Goal: Navigation & Orientation: Find specific page/section

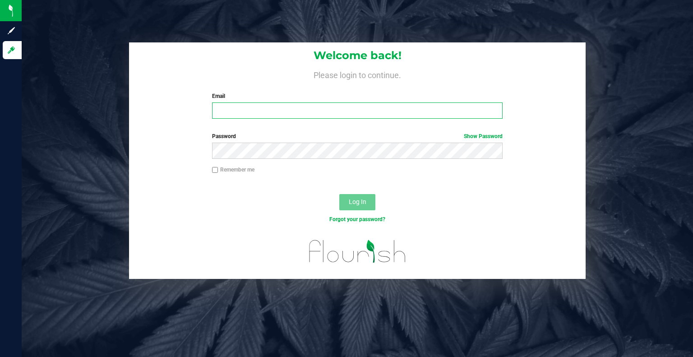
click at [237, 113] on input "Email" at bounding box center [357, 110] width 291 height 16
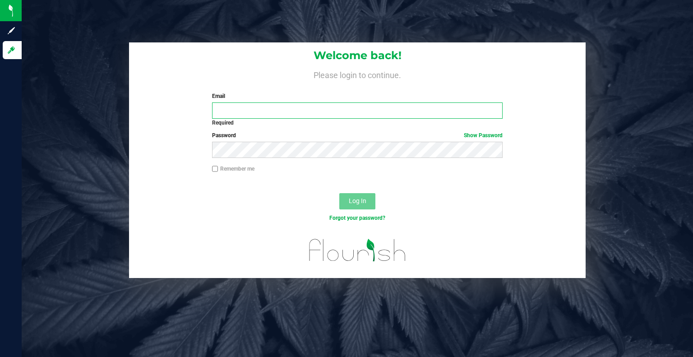
type input "[PERSON_NAME][EMAIL_ADDRESS][DOMAIN_NAME]"
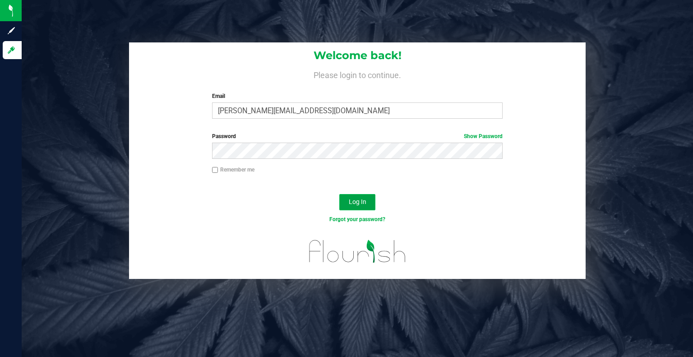
click at [361, 197] on button "Log In" at bounding box center [357, 202] width 36 height 16
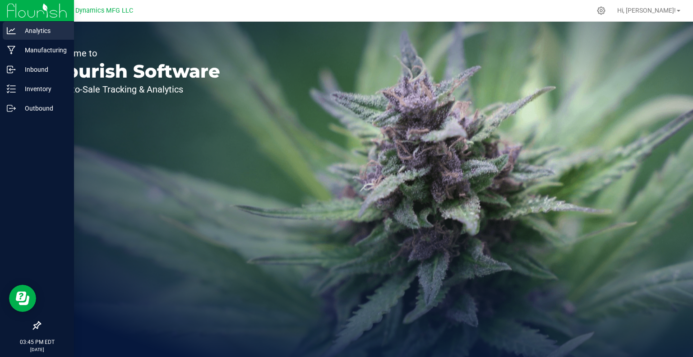
click at [32, 34] on p "Analytics" at bounding box center [43, 30] width 54 height 11
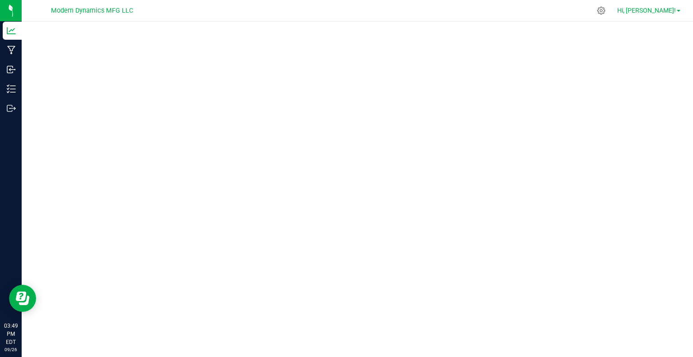
click at [670, 10] on span "Hi, [PERSON_NAME]!" at bounding box center [646, 10] width 59 height 7
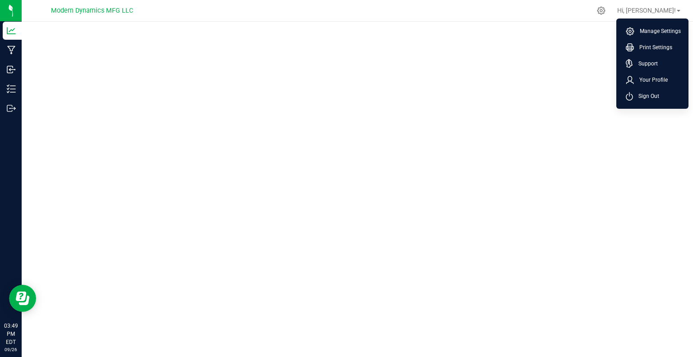
click at [646, 95] on span "Sign Out" at bounding box center [646, 96] width 26 height 9
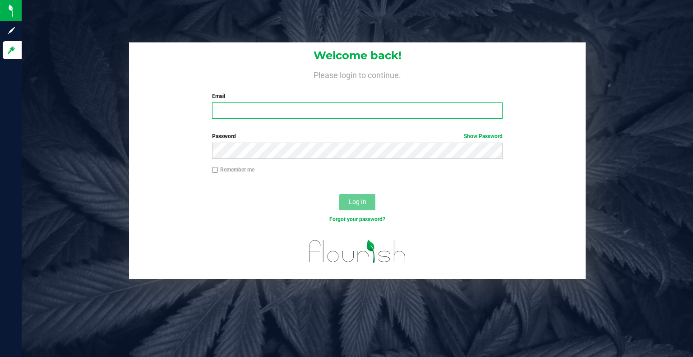
click at [228, 111] on input "Email" at bounding box center [357, 110] width 291 height 16
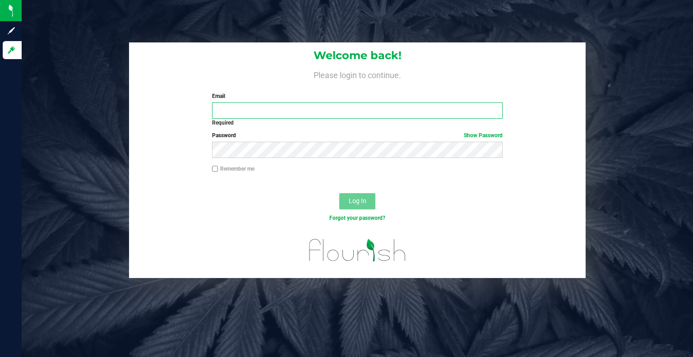
type input "[PERSON_NAME][EMAIL_ADDRESS][DOMAIN_NAME]"
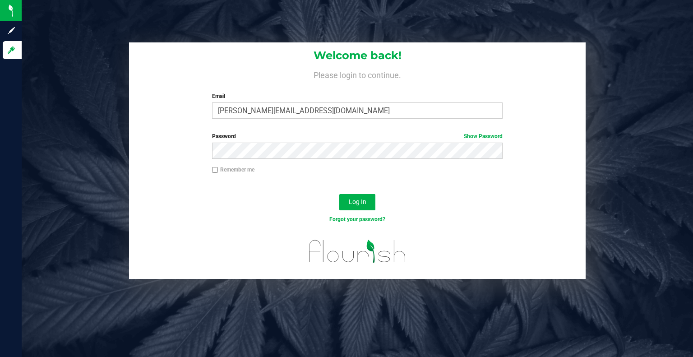
click at [244, 191] on div "Log In" at bounding box center [357, 205] width 457 height 30
click at [351, 197] on button "Log In" at bounding box center [357, 202] width 36 height 16
